Goal: Information Seeking & Learning: Learn about a topic

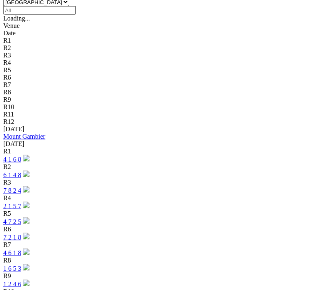
scroll to position [290, 0]
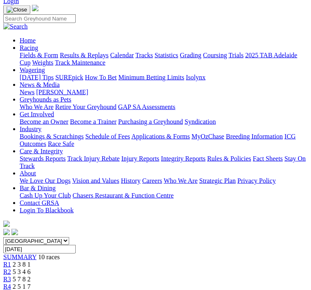
scroll to position [53, 0]
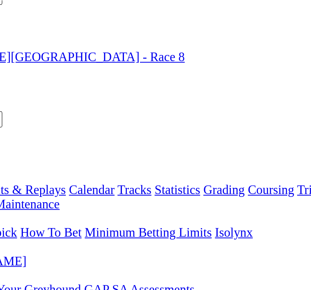
scroll to position [0, 0]
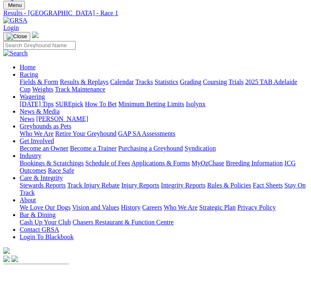
scroll to position [26, 0]
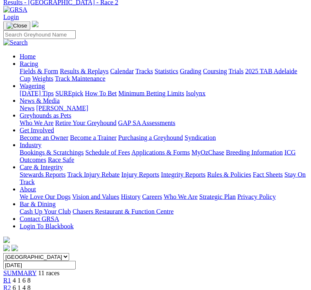
scroll to position [37, 0]
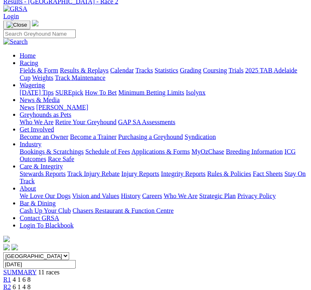
click at [11, 289] on link "R3" at bounding box center [7, 293] width 8 height 7
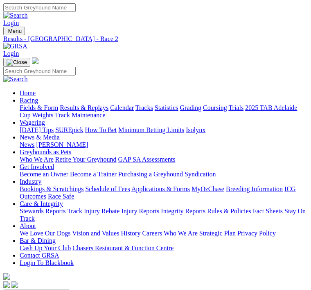
scroll to position [64, 0]
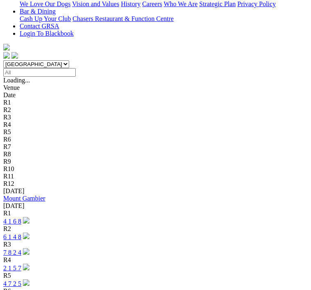
scroll to position [229, 0]
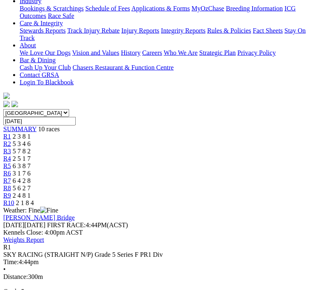
scroll to position [181, 0]
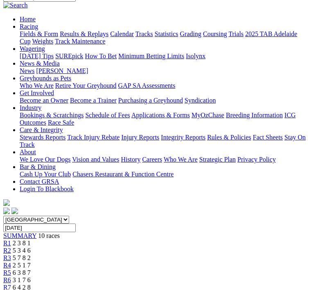
scroll to position [61, 0]
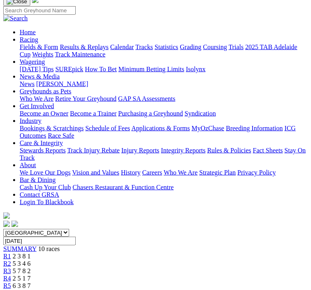
click at [11, 260] on span "R2" at bounding box center [7, 263] width 8 height 7
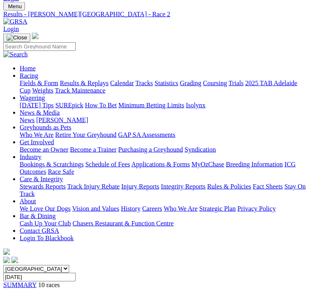
scroll to position [26, 0]
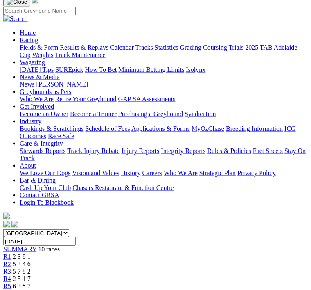
scroll to position [61, 0]
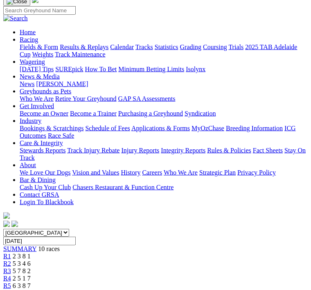
click at [11, 275] on link "R4" at bounding box center [7, 278] width 8 height 7
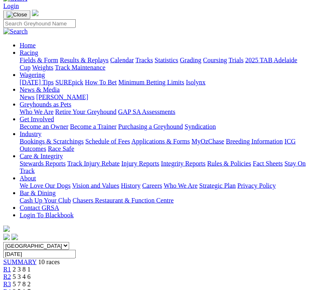
scroll to position [48, 0]
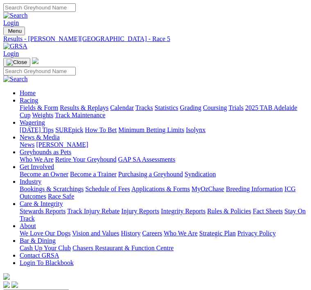
scroll to position [42, 0]
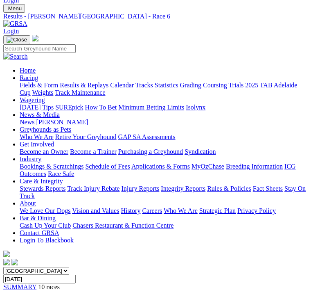
scroll to position [26, 0]
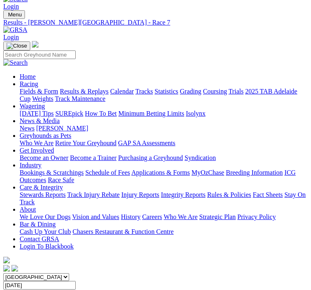
scroll to position [0, 8]
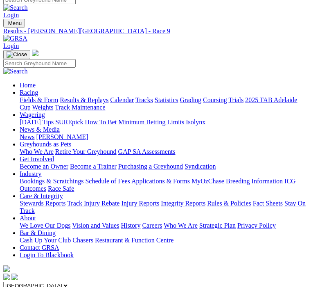
scroll to position [8, 0]
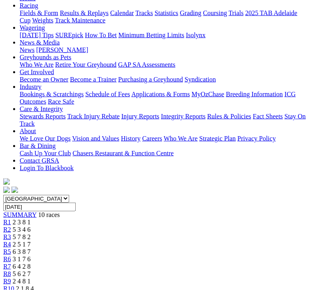
scroll to position [95, 0]
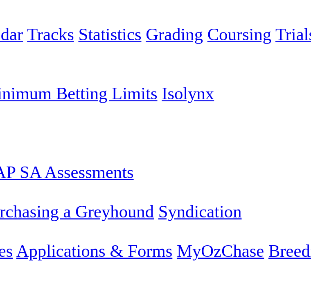
scroll to position [0, 0]
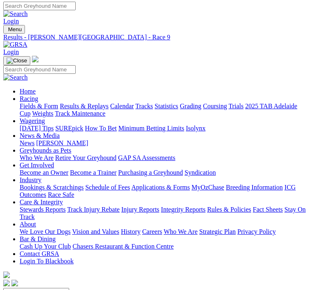
scroll to position [1, 0]
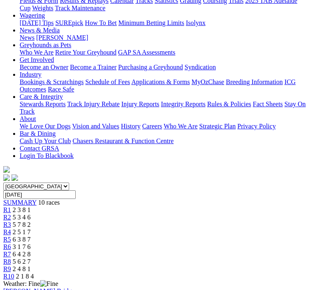
scroll to position [107, 0]
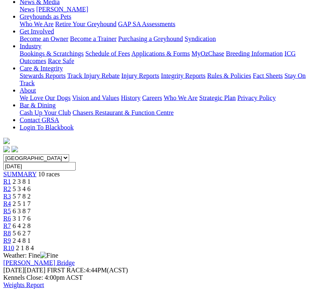
scroll to position [136, 0]
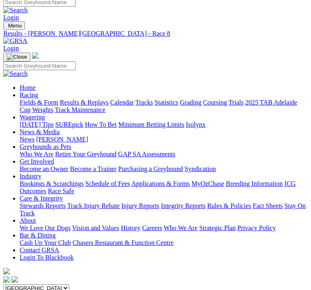
scroll to position [1, 0]
